Goal: Navigation & Orientation: Understand site structure

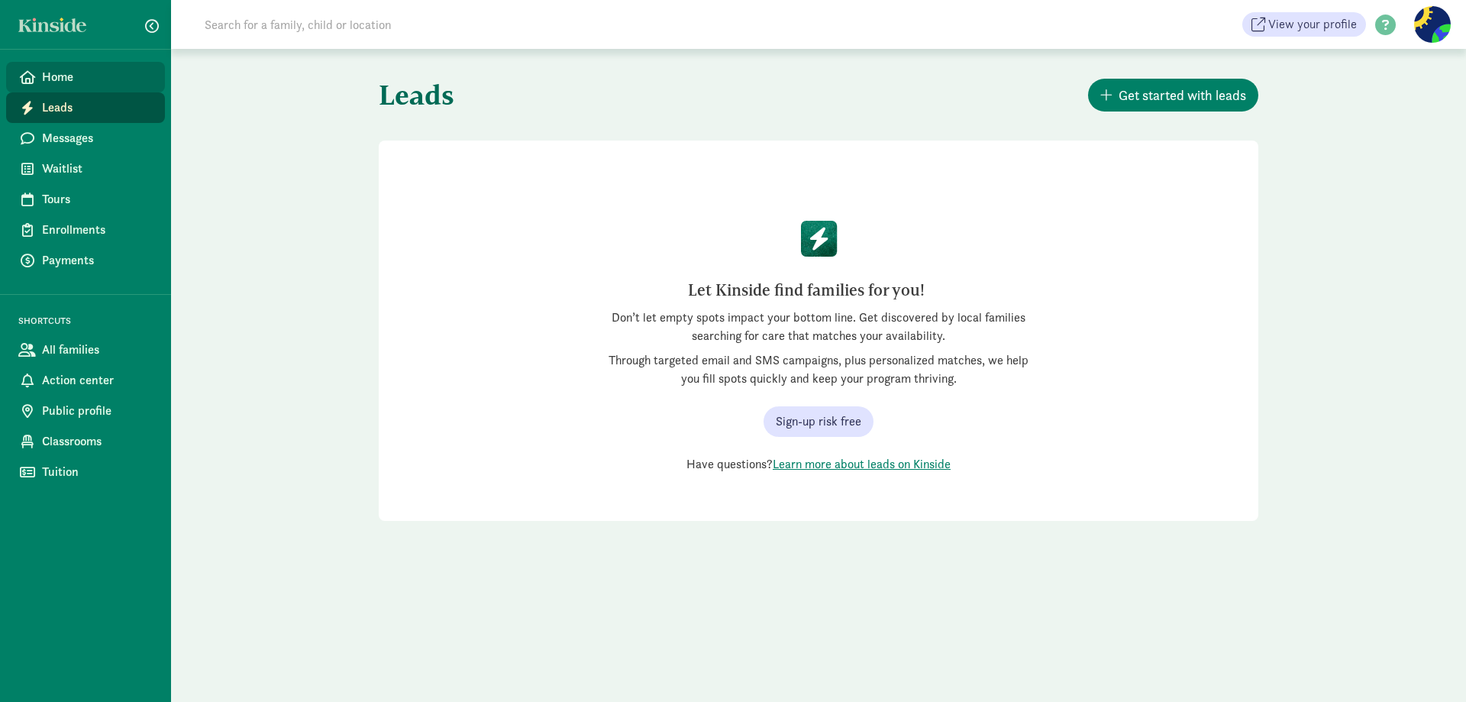
click at [55, 76] on span "Home" at bounding box center [97, 77] width 111 height 18
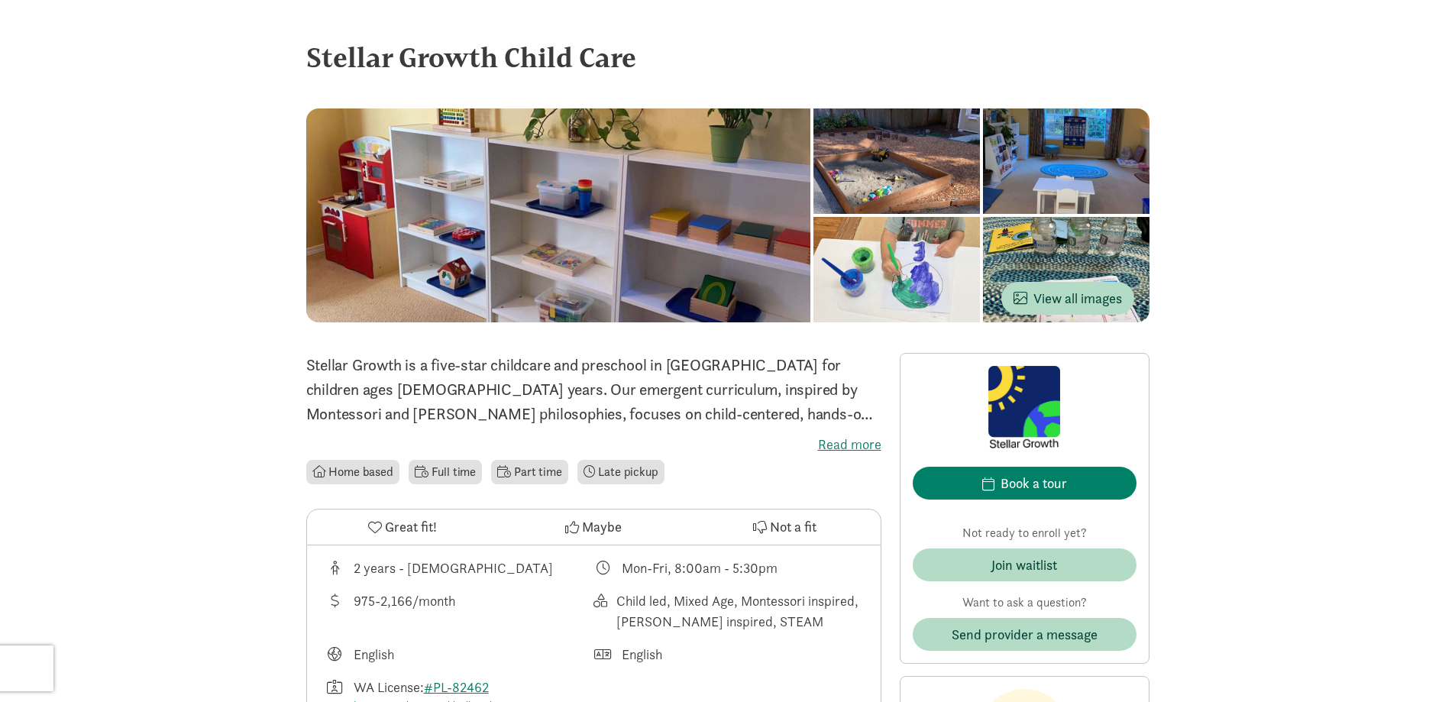
click at [846, 443] on label "Read more" at bounding box center [593, 444] width 575 height 18
click at [0, 0] on input "Read more" at bounding box center [0, 0] width 0 height 0
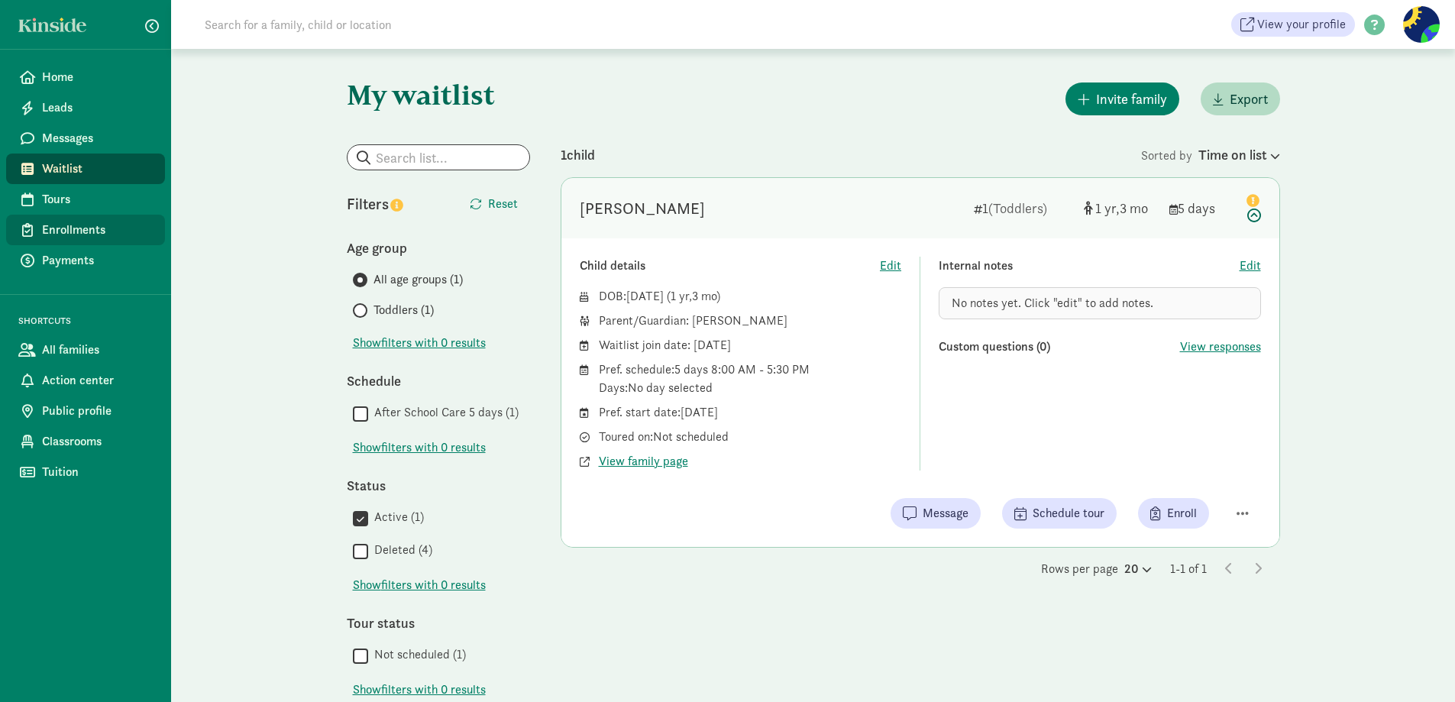
click at [85, 222] on span "Enrollments" at bounding box center [97, 230] width 111 height 18
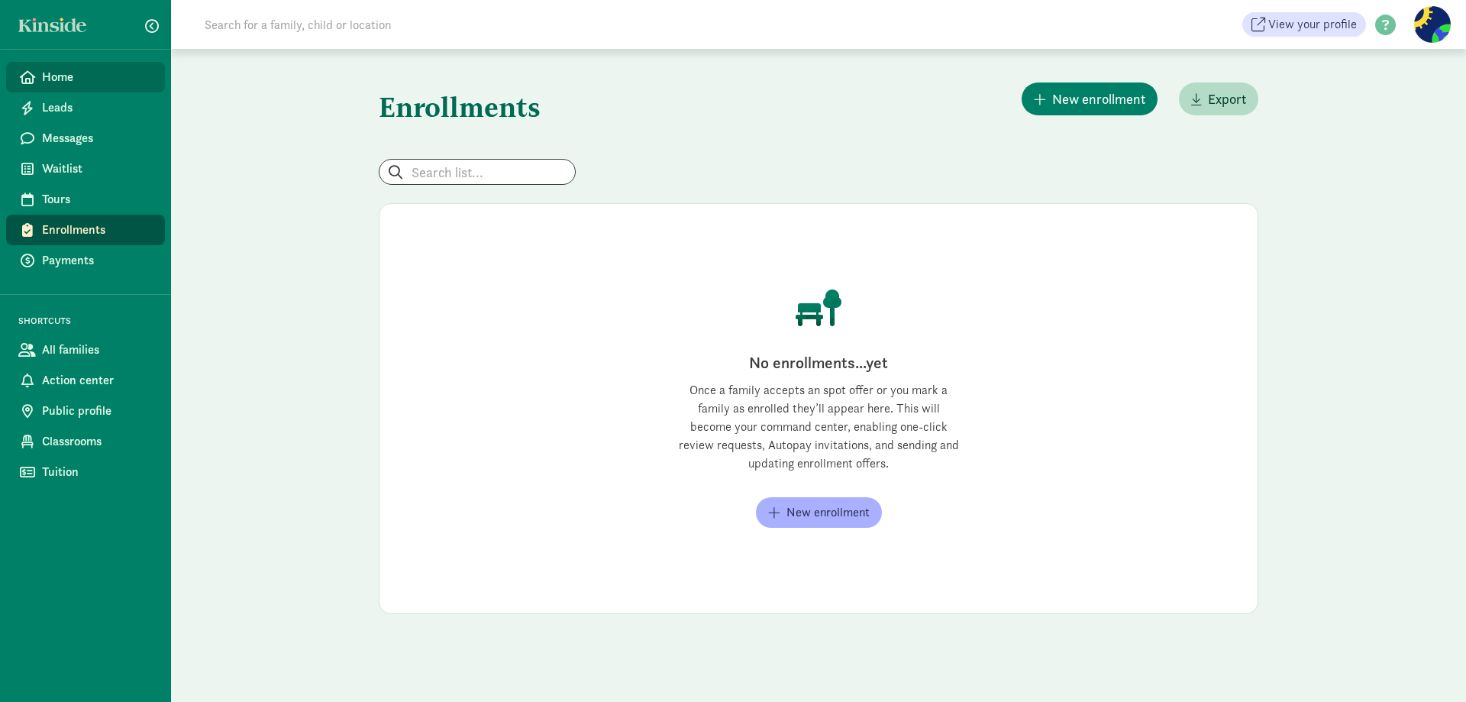
click at [74, 76] on span "Home" at bounding box center [97, 77] width 111 height 18
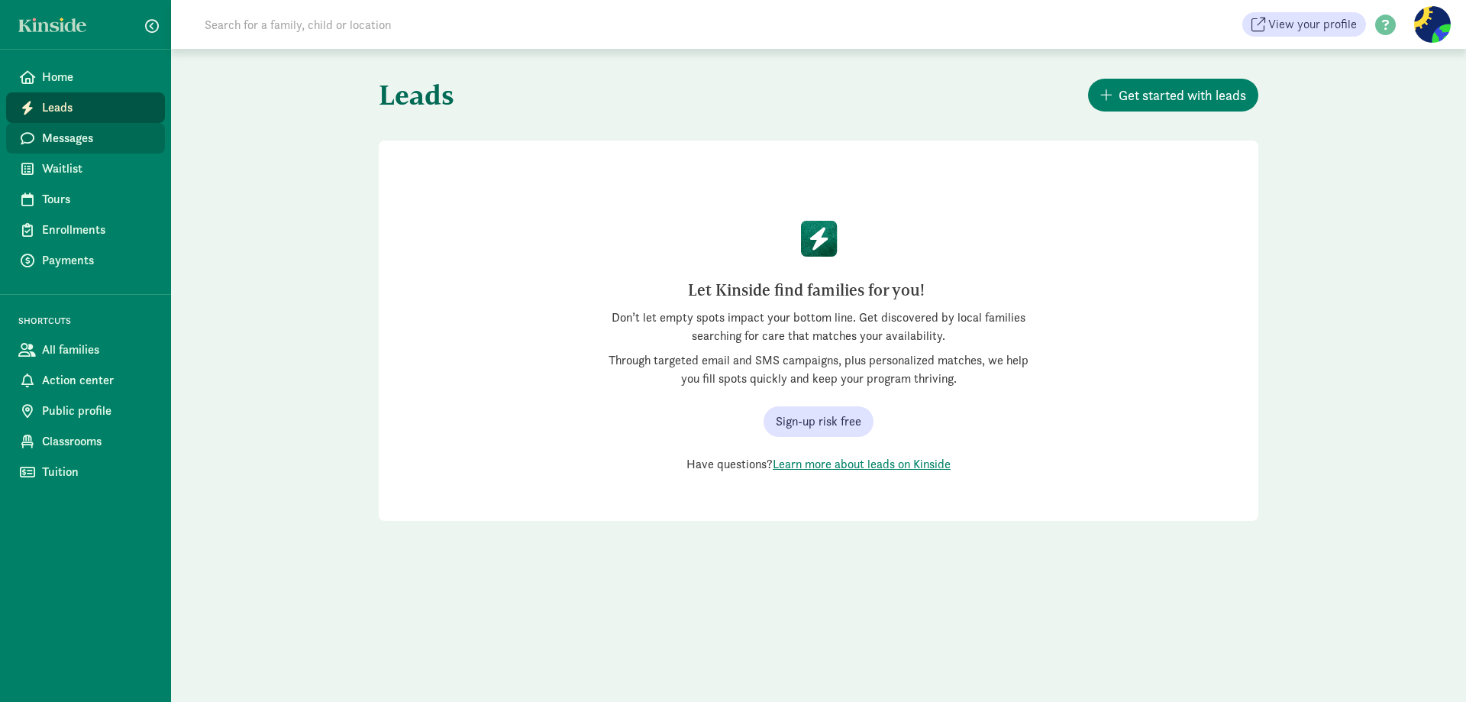
click at [76, 133] on span "Messages" at bounding box center [97, 138] width 111 height 18
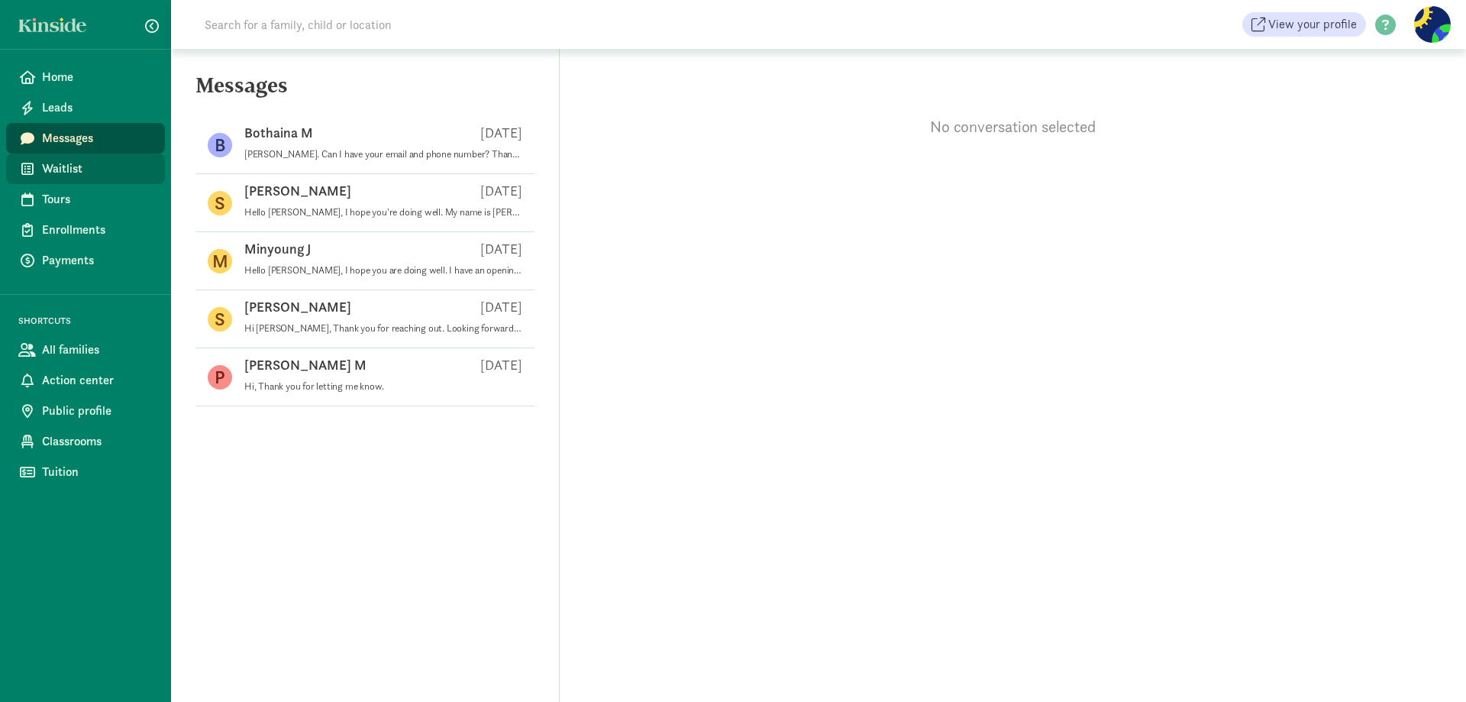
click at [73, 164] on span "Waitlist" at bounding box center [97, 169] width 111 height 18
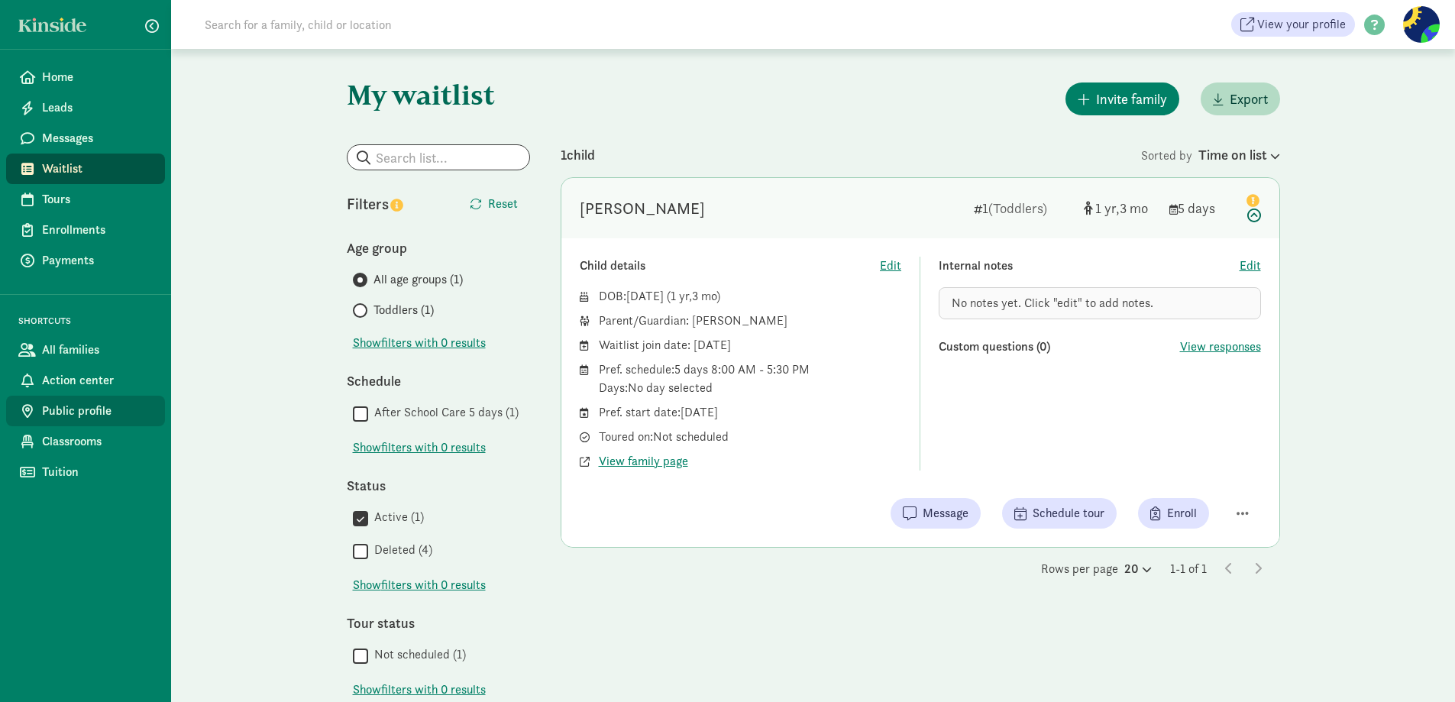
click at [74, 415] on span "Public profile" at bounding box center [97, 411] width 111 height 18
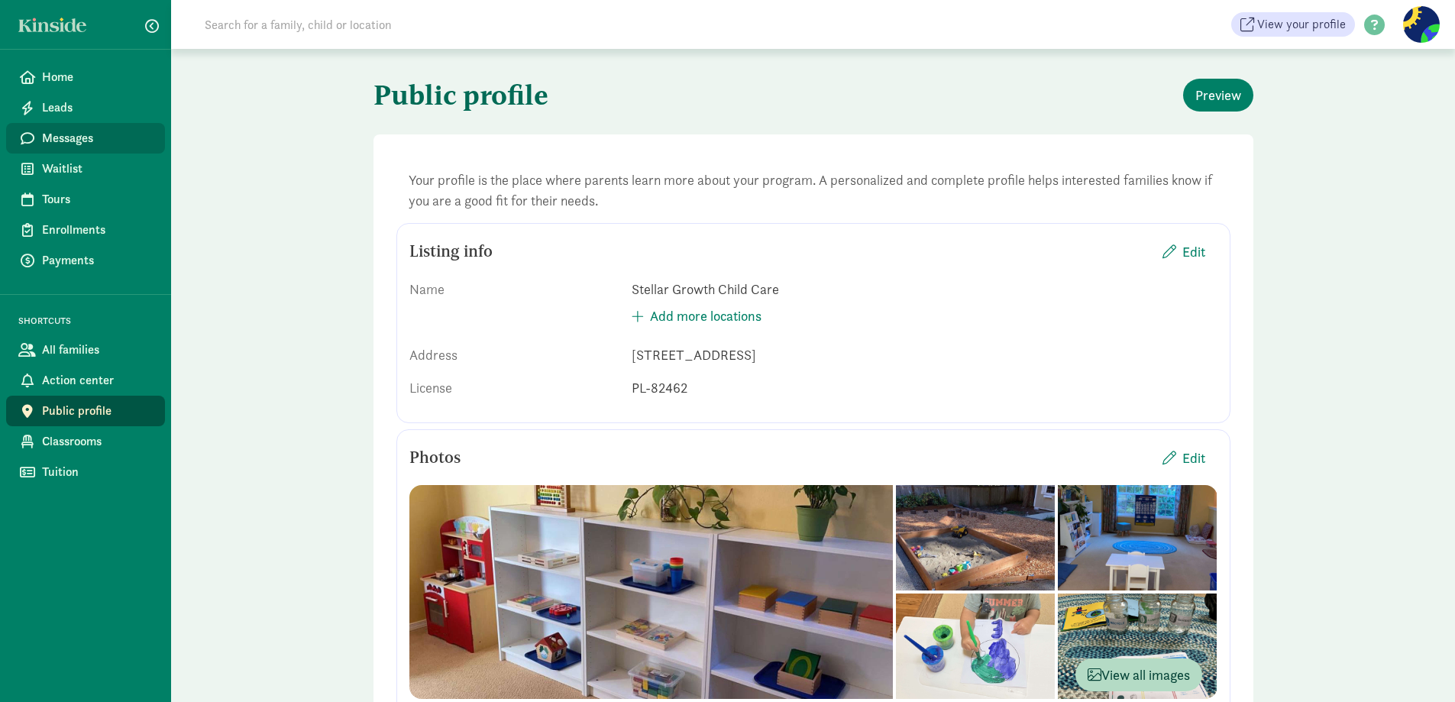
click at [72, 143] on span "Messages" at bounding box center [97, 138] width 111 height 18
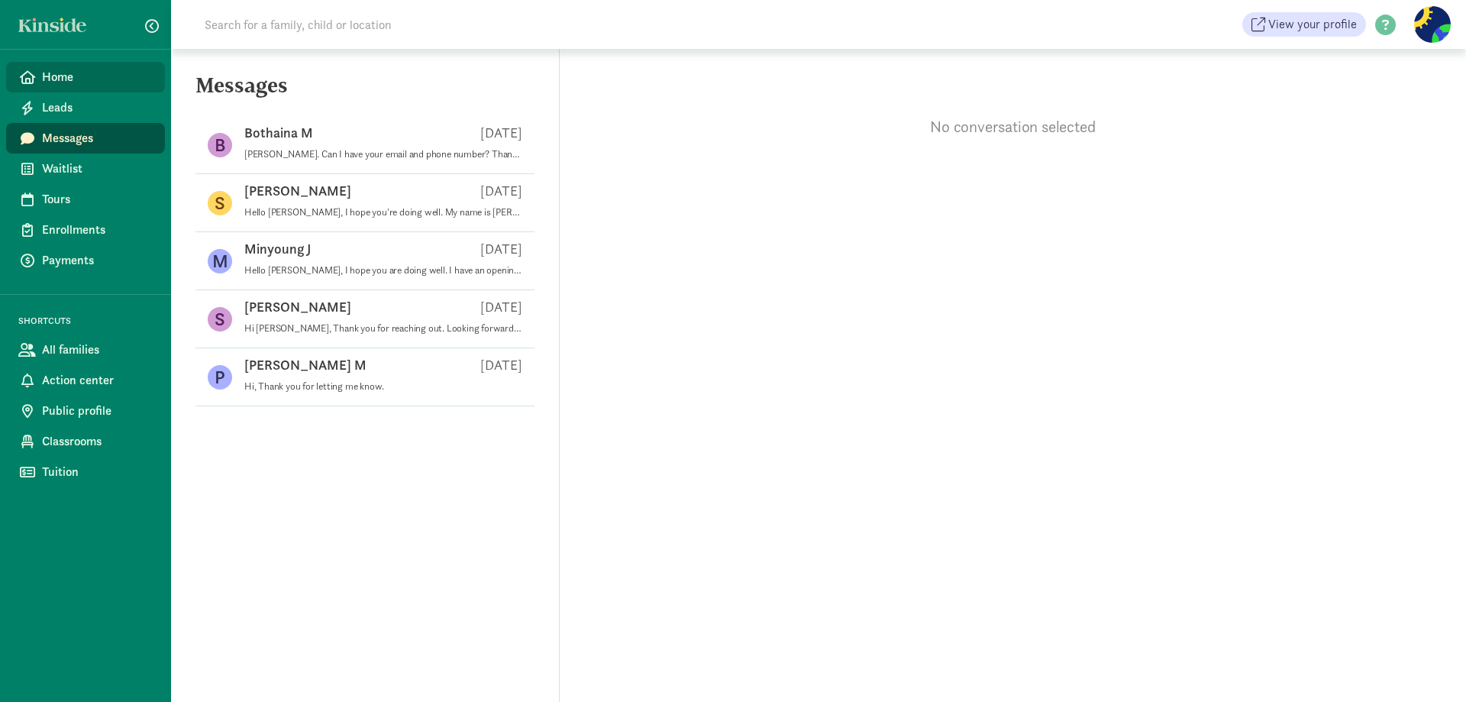
click at [62, 83] on span "Home" at bounding box center [97, 77] width 111 height 18
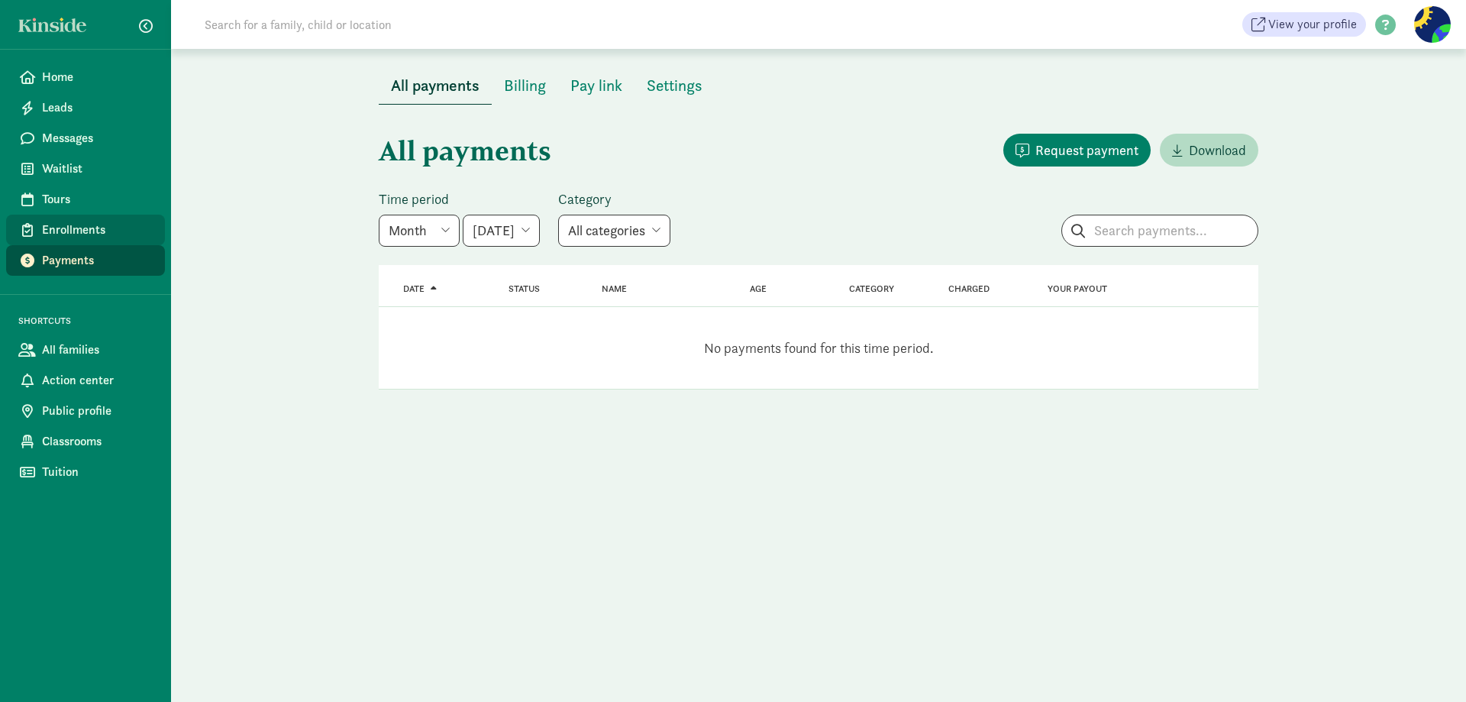
click at [76, 233] on span "Enrollments" at bounding box center [97, 230] width 111 height 18
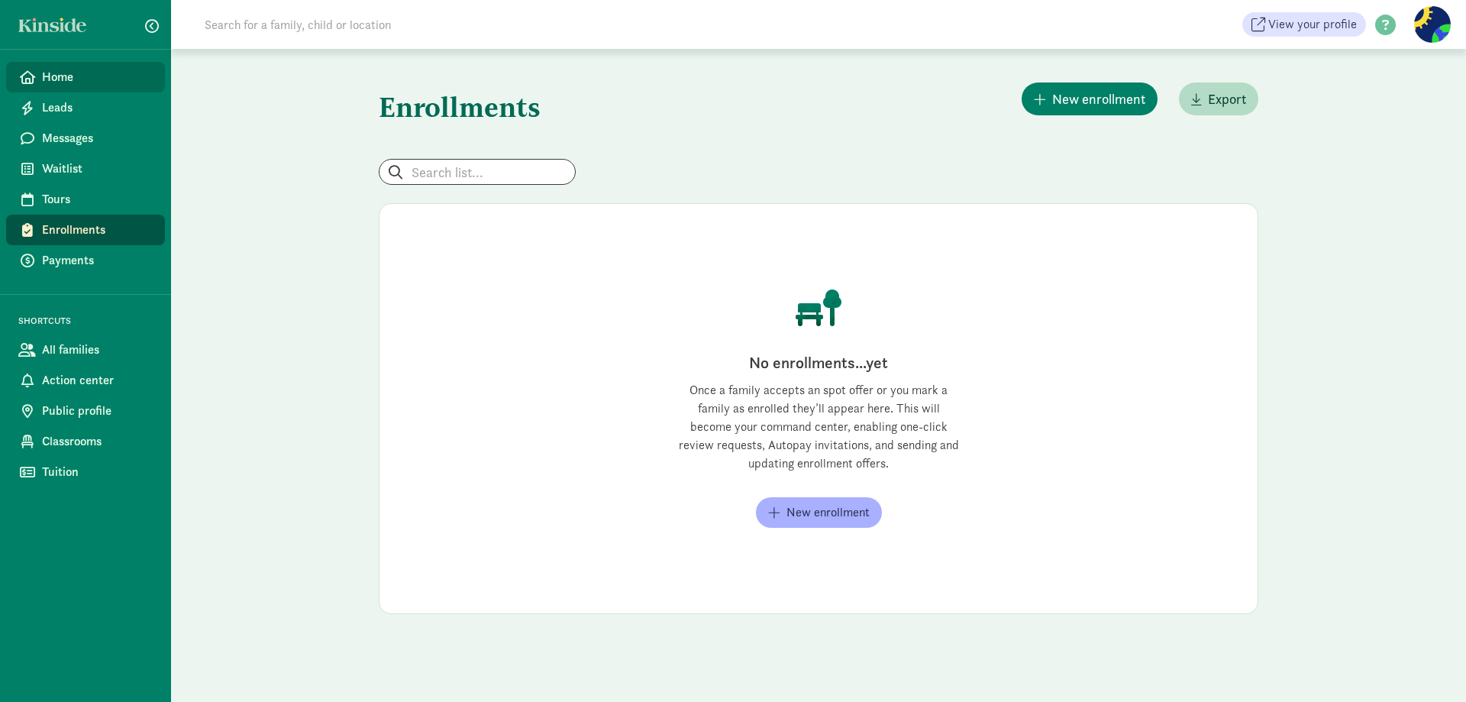
click at [60, 79] on span "Home" at bounding box center [97, 77] width 111 height 18
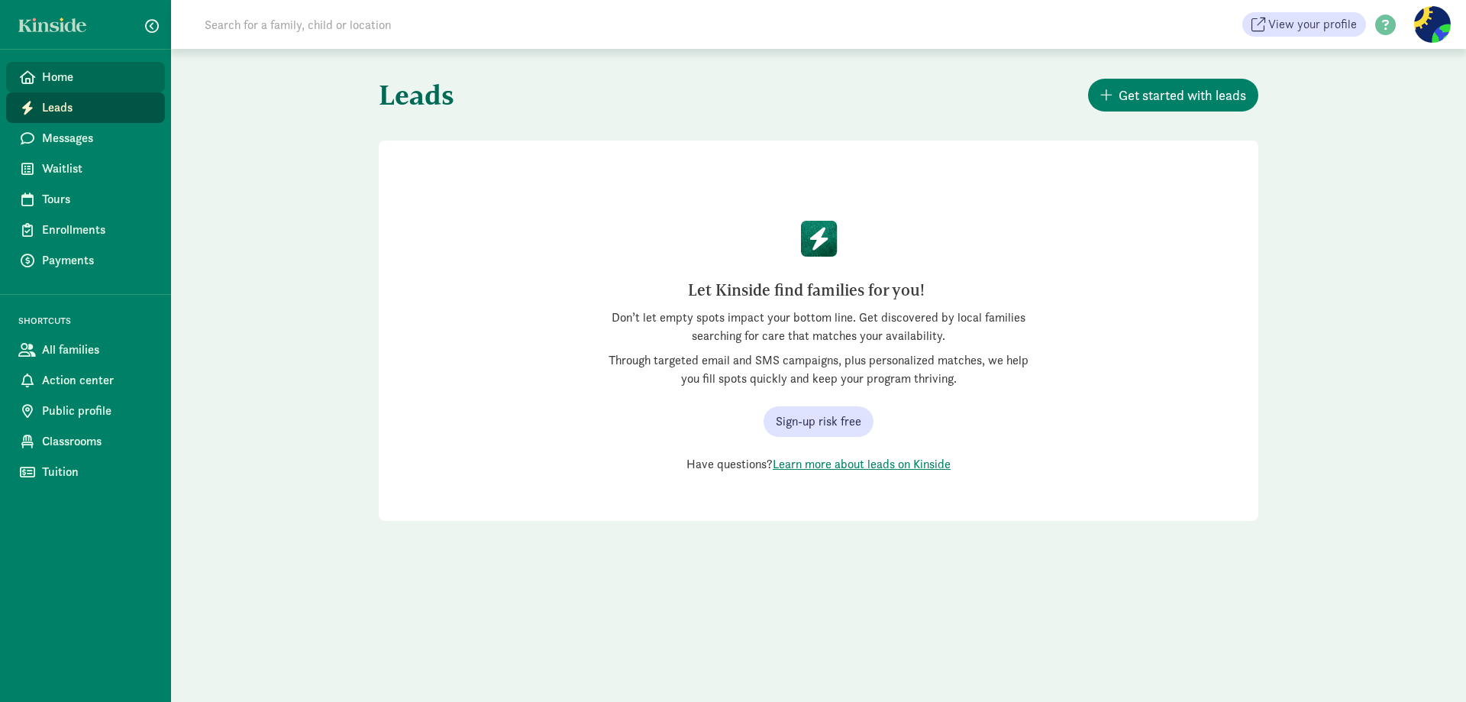
click at [63, 78] on span "Home" at bounding box center [97, 77] width 111 height 18
